Goal: Task Accomplishment & Management: Manage account settings

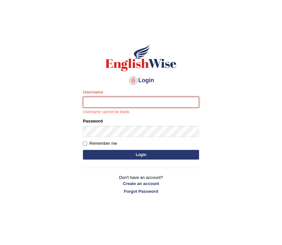
click at [158, 100] on input "Username" at bounding box center [141, 102] width 116 height 11
type input "0488907366"
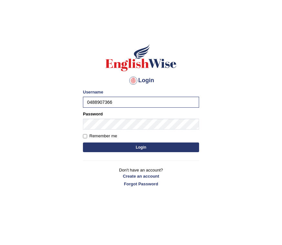
click at [85, 136] on input "Remember me" at bounding box center [85, 136] width 4 height 4
checkbox input "true"
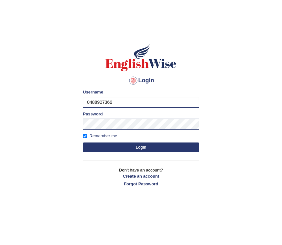
click at [109, 148] on button "Login" at bounding box center [141, 148] width 116 height 10
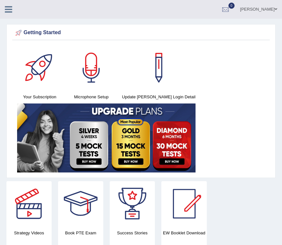
scroll to position [0, 1]
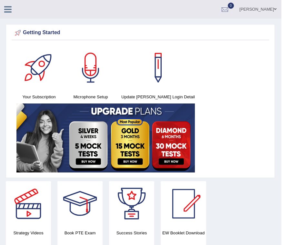
click at [23, 117] on img at bounding box center [105, 138] width 179 height 69
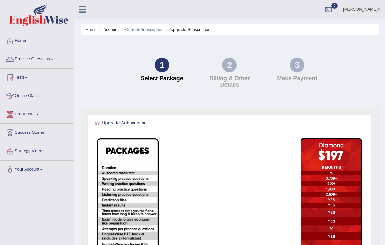
click at [50, 58] on link "Practice Questions" at bounding box center [37, 58] width 74 height 16
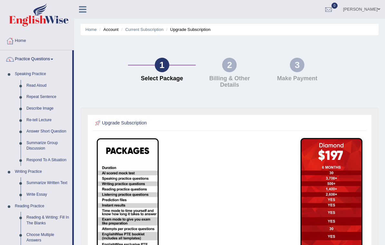
click at [34, 84] on div at bounding box center [192, 122] width 385 height 245
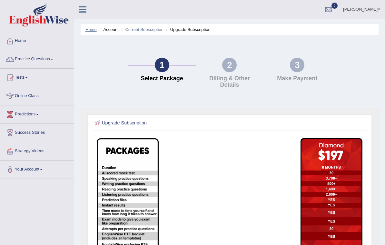
click at [92, 31] on link "Home" at bounding box center [91, 29] width 11 height 5
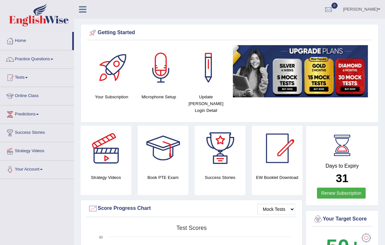
click at [26, 60] on link "Practice Questions" at bounding box center [37, 58] width 74 height 16
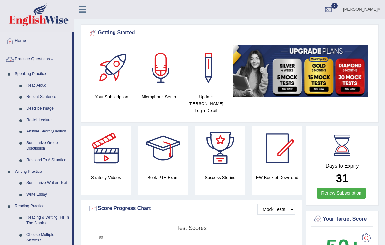
click at [29, 82] on div at bounding box center [192, 122] width 385 height 245
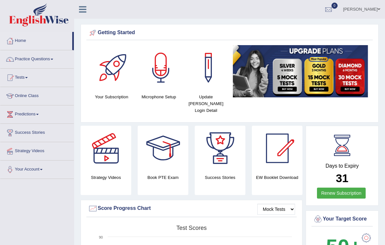
click at [109, 148] on div at bounding box center [106, 148] width 45 height 45
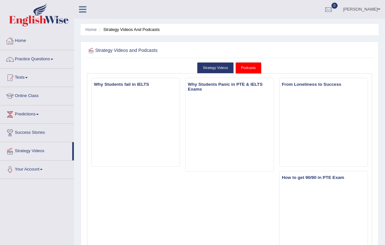
click at [24, 36] on link "Home" at bounding box center [37, 40] width 74 height 16
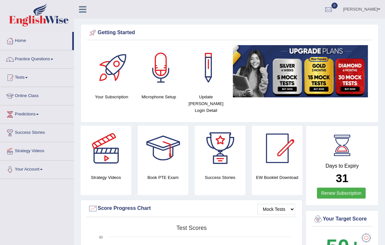
click at [17, 58] on link "Practice Questions" at bounding box center [37, 58] width 74 height 16
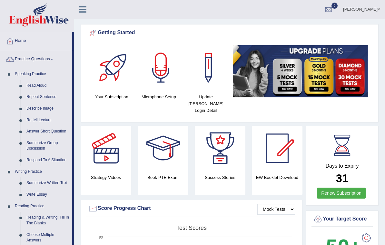
click at [25, 84] on div at bounding box center [192, 122] width 385 height 245
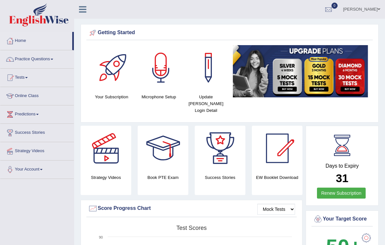
click at [53, 62] on link "Practice Questions" at bounding box center [37, 58] width 74 height 16
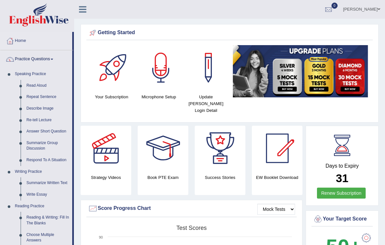
click at [31, 86] on div at bounding box center [192, 122] width 385 height 245
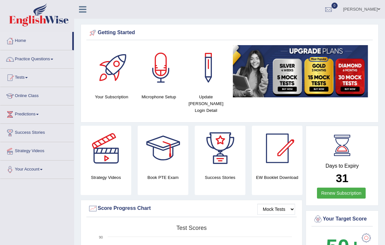
click at [52, 62] on link "Practice Questions" at bounding box center [37, 58] width 74 height 16
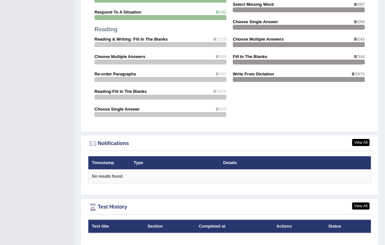
scroll to position [659, 0]
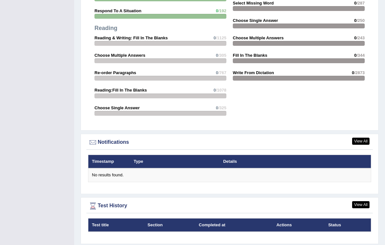
click at [360, 133] on div at bounding box center [192, 122] width 385 height 245
click at [359, 138] on link "View All" at bounding box center [360, 141] width 17 height 7
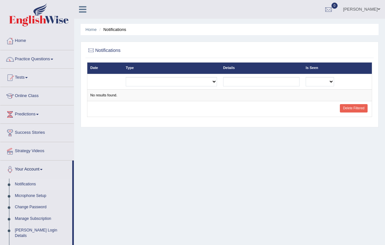
click at [21, 42] on link "Home" at bounding box center [37, 40] width 74 height 16
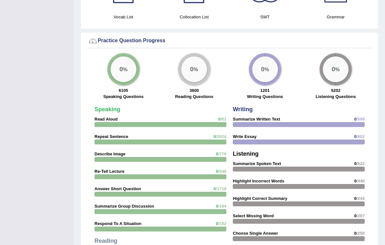
scroll to position [448, 0]
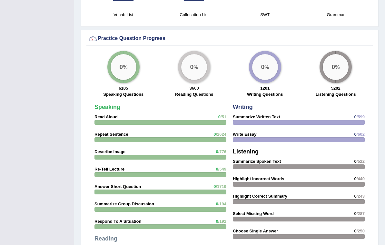
click at [127, 66] on div "0 %" at bounding box center [124, 67] width 26 height 26
click at [104, 115] on strong "Read Aloud" at bounding box center [106, 117] width 23 height 5
click at [108, 104] on strong "Speaking" at bounding box center [108, 107] width 26 height 6
click at [105, 115] on strong "Read Aloud" at bounding box center [106, 117] width 23 height 5
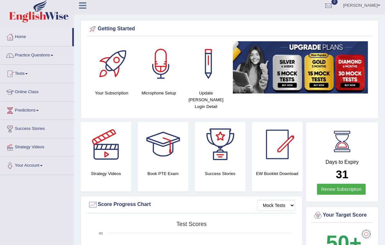
scroll to position [0, 0]
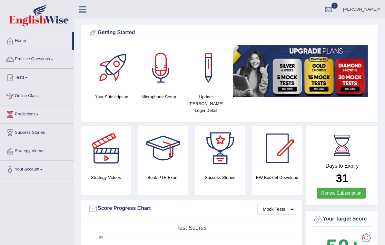
click at [22, 59] on link "Practice Questions" at bounding box center [37, 58] width 74 height 16
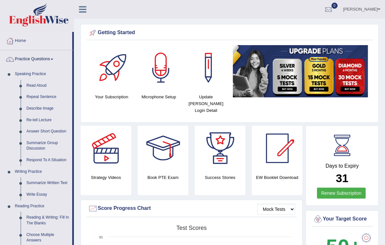
click at [18, 58] on div at bounding box center [192, 122] width 385 height 245
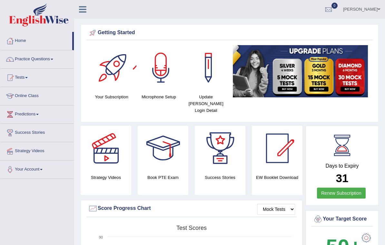
click at [108, 90] on div at bounding box center [113, 67] width 45 height 45
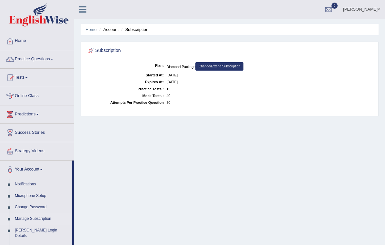
click at [12, 37] on div at bounding box center [10, 41] width 10 height 10
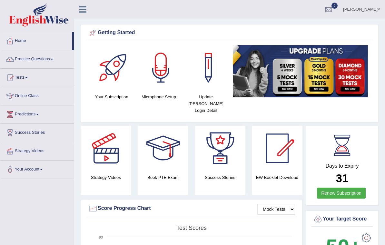
click at [51, 57] on link "Practice Questions" at bounding box center [37, 58] width 74 height 16
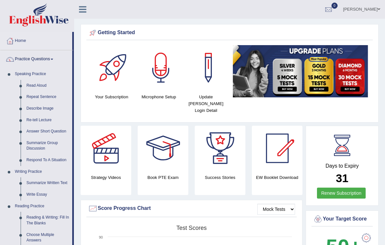
click at [15, 45] on div at bounding box center [192, 122] width 385 height 245
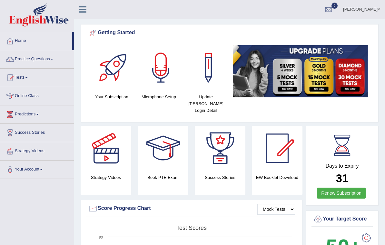
click at [82, 10] on icon at bounding box center [82, 9] width 7 height 8
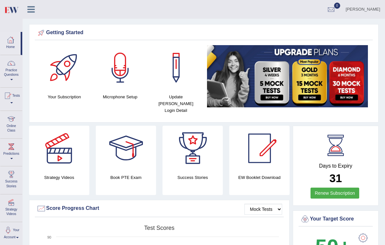
click at [10, 42] on div at bounding box center [11, 40] width 10 height 10
click at [10, 41] on div at bounding box center [11, 40] width 10 height 10
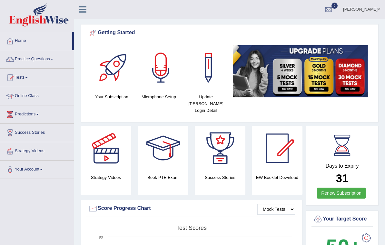
click at [20, 98] on link "Online Class" at bounding box center [37, 95] width 74 height 16
click at [21, 97] on link "Online Class" at bounding box center [36, 95] width 72 height 16
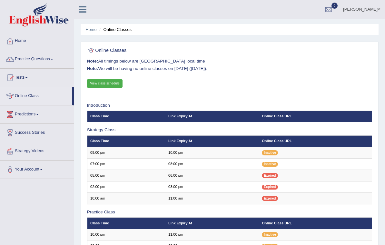
click at [28, 61] on link "Practice Questions" at bounding box center [37, 58] width 74 height 16
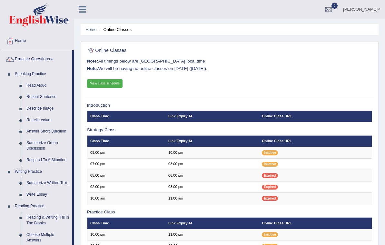
click at [23, 79] on div at bounding box center [192, 122] width 385 height 245
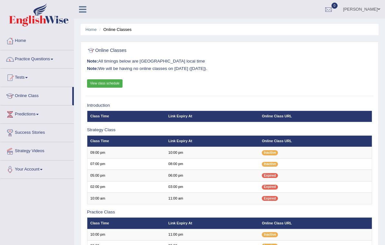
click at [59, 58] on link "Practice Questions" at bounding box center [37, 58] width 74 height 16
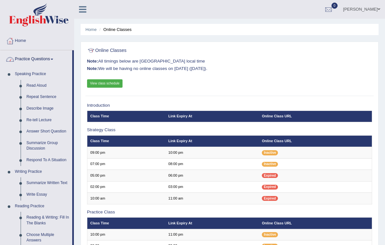
click at [42, 100] on div at bounding box center [192, 122] width 385 height 245
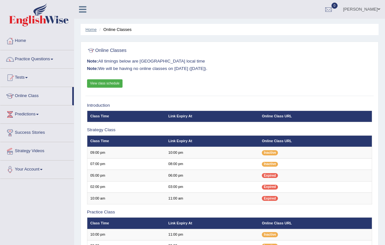
click at [93, 28] on link "Home" at bounding box center [91, 29] width 11 height 5
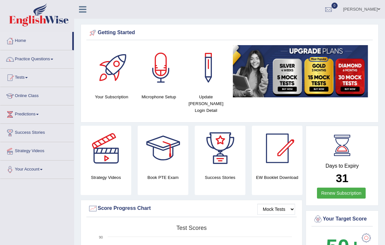
click at [31, 62] on link "Practice Questions" at bounding box center [37, 58] width 74 height 16
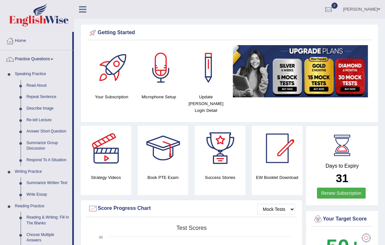
click at [39, 84] on div at bounding box center [192, 122] width 385 height 245
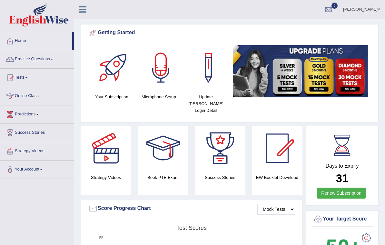
click at [55, 58] on link "Practice Questions" at bounding box center [37, 58] width 74 height 16
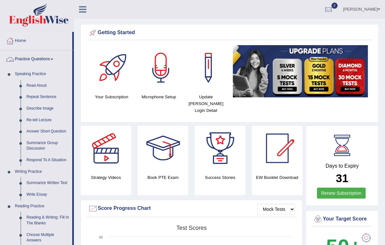
click at [36, 87] on div at bounding box center [192, 122] width 385 height 245
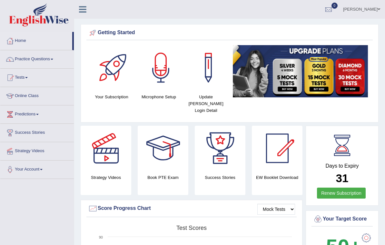
click at [54, 58] on link "Practice Questions" at bounding box center [37, 58] width 74 height 16
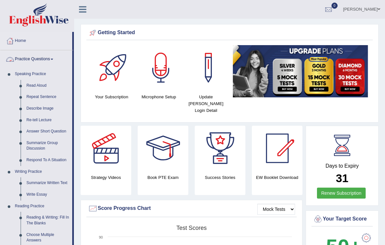
click at [33, 109] on div at bounding box center [192, 122] width 385 height 245
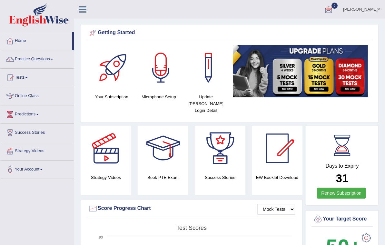
click at [16, 172] on link "Your Account" at bounding box center [37, 169] width 74 height 16
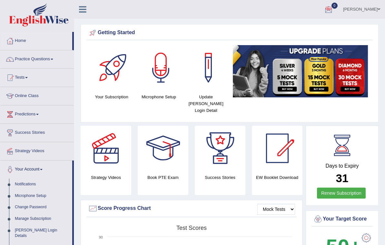
click at [367, 11] on div at bounding box center [192, 122] width 385 height 245
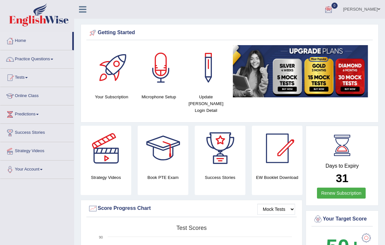
click at [377, 9] on link "Amanpreet Singh" at bounding box center [362, 8] width 47 height 17
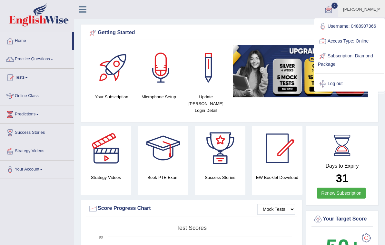
click at [338, 83] on link "Log out" at bounding box center [350, 84] width 70 height 15
